Goal: Transaction & Acquisition: Purchase product/service

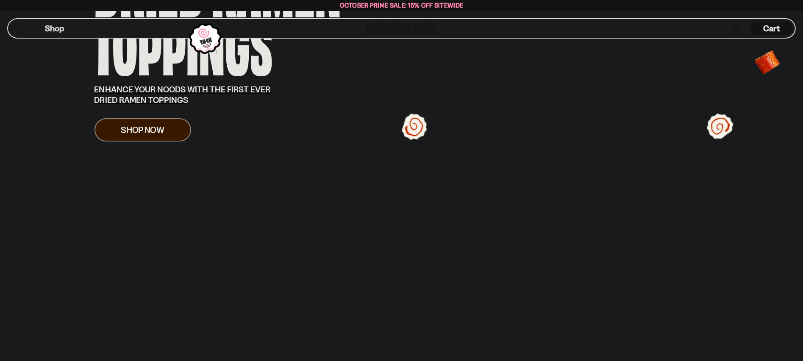
scroll to position [42, 0]
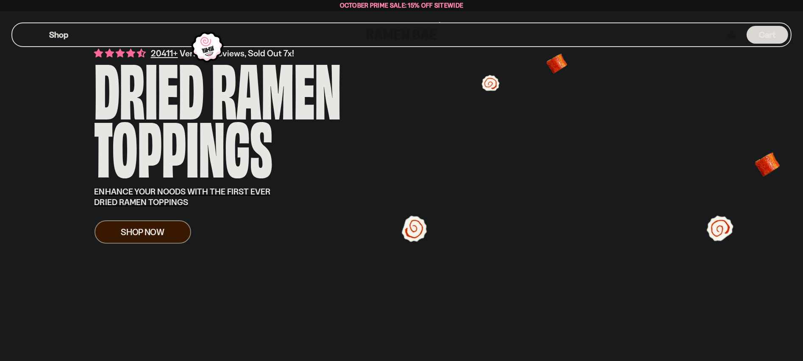
drag, startPoint x: 410, startPoint y: 180, endPoint x: 382, endPoint y: 176, distance: 28.8
click at [381, 176] on div "20411+ Verified Reviews, Sold Out 7x! Dried Ramen Toppings ENHANCE YOUR NOODS W…" at bounding box center [264, 145] width 339 height 197
click at [175, 230] on link "Shop Now" at bounding box center [143, 231] width 97 height 23
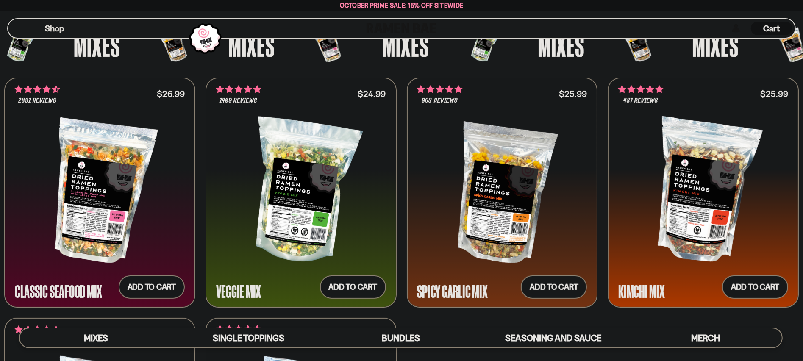
scroll to position [127, 0]
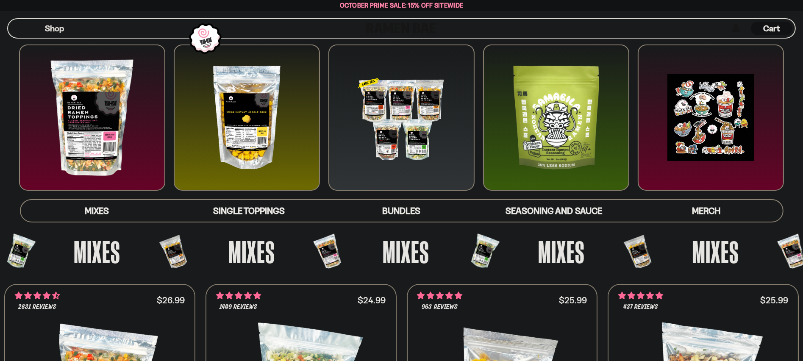
click at [521, 170] on div at bounding box center [556, 118] width 146 height 146
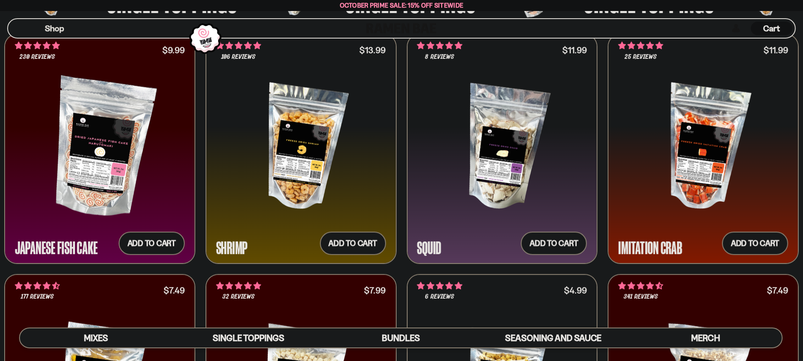
scroll to position [892, 0]
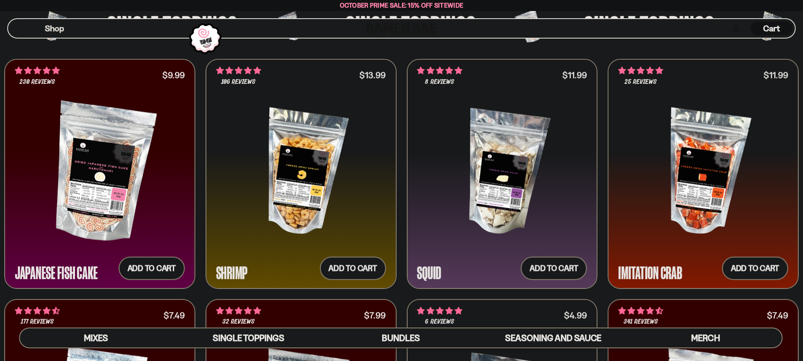
click at [342, 191] on div at bounding box center [301, 173] width 170 height 140
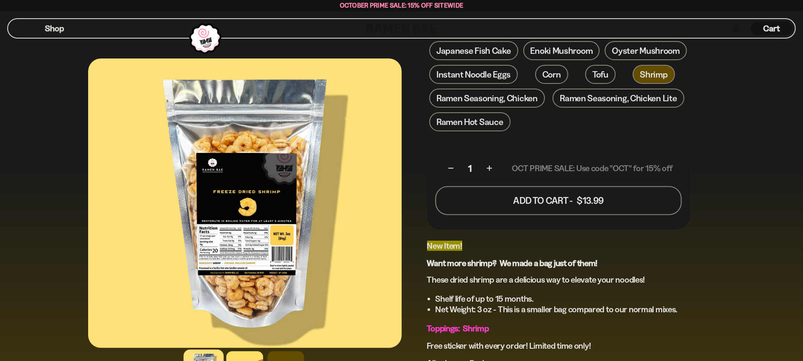
scroll to position [382, 0]
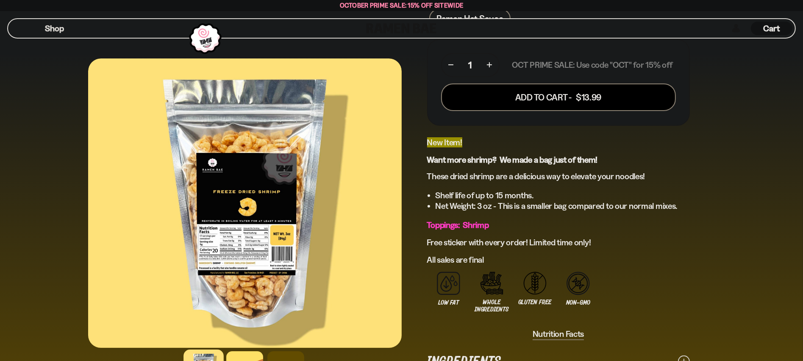
click at [457, 176] on p "These dried shrimp are a delicious way to elevate your noodles!" at bounding box center [558, 176] width 263 height 11
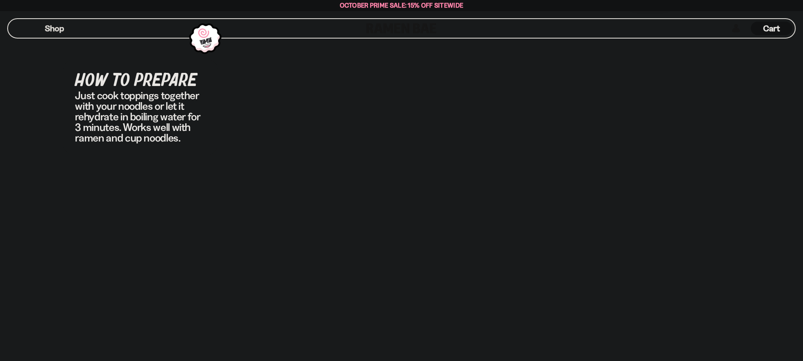
scroll to position [1738, 0]
